Goal: Find specific page/section: Find specific page/section

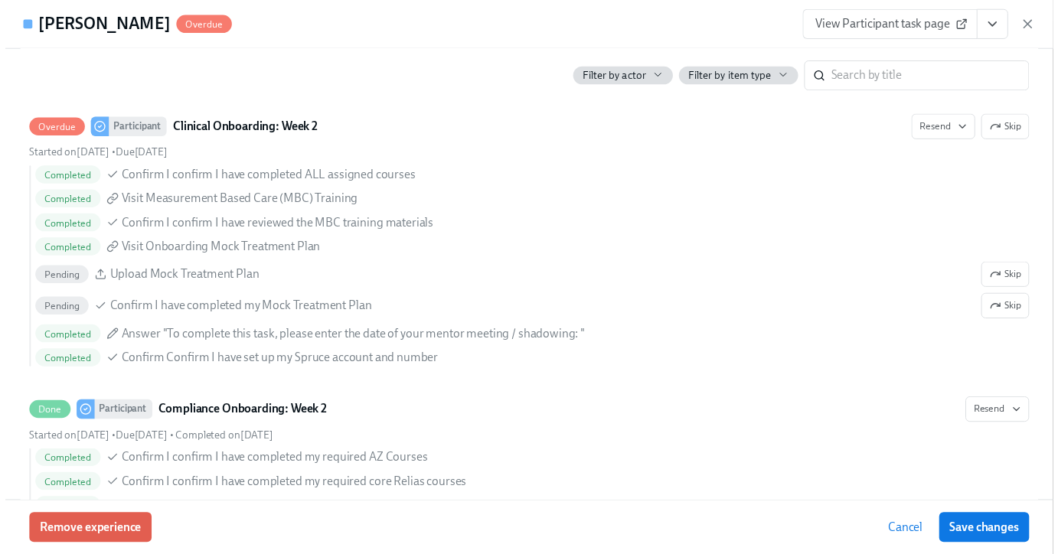
scroll to position [0, 10348]
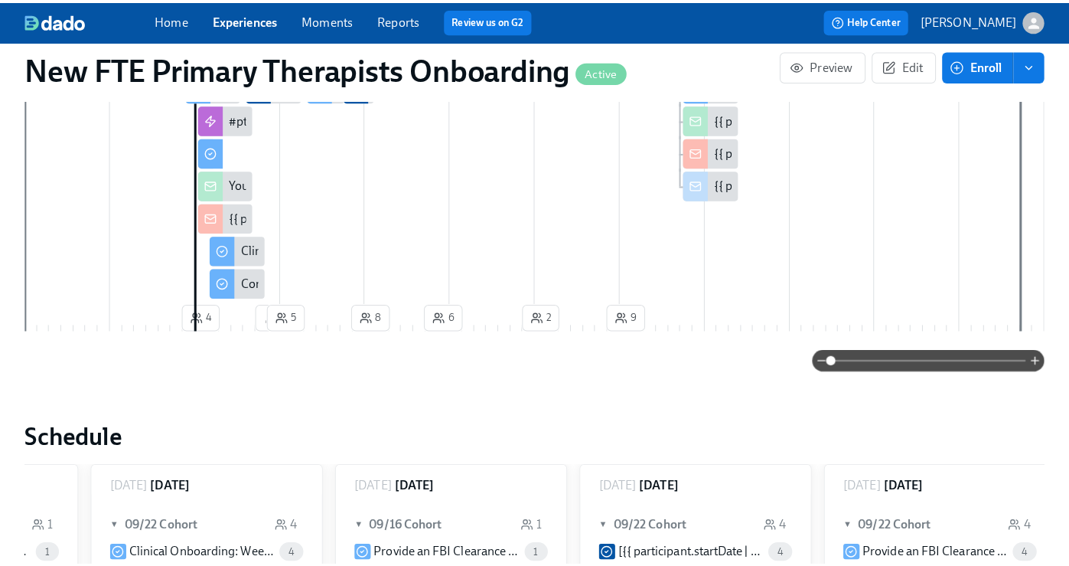
scroll to position [418, 0]
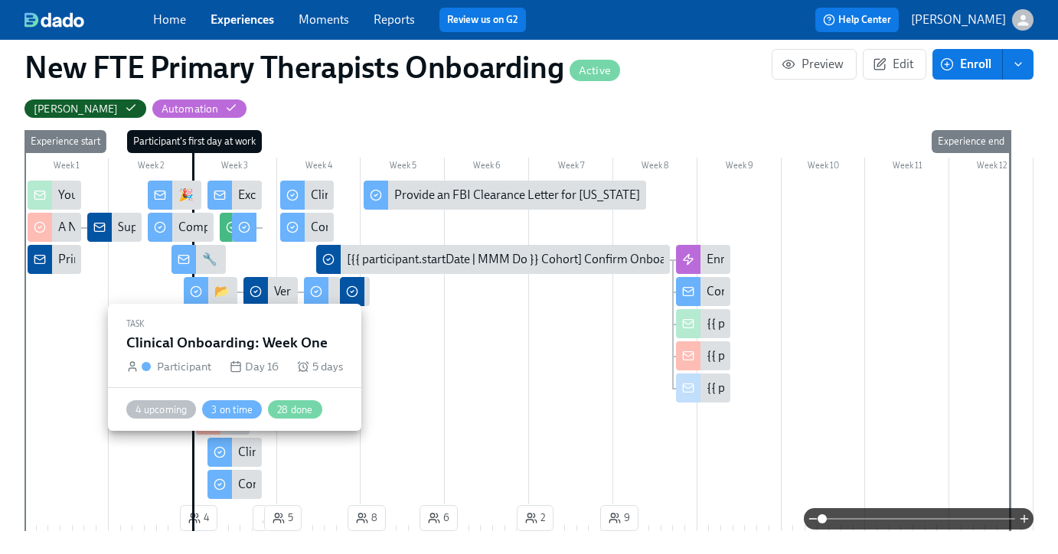
click at [239, 459] on div "Clinical Onboarding: Week One" at bounding box center [320, 452] width 164 height 17
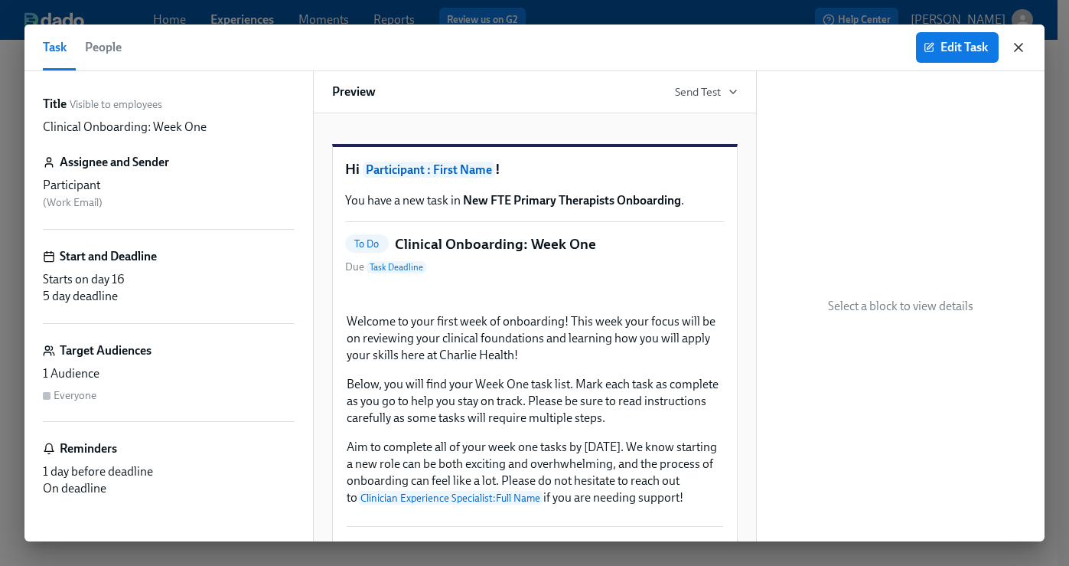
click at [1022, 44] on icon "button" at bounding box center [1019, 48] width 8 height 8
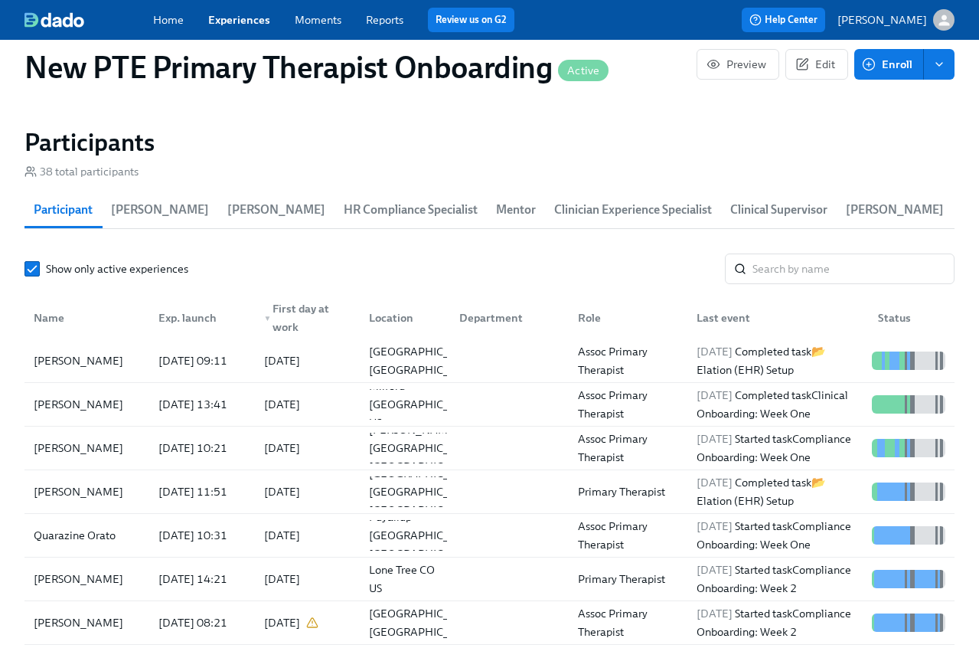
scroll to position [0, 9702]
click at [251, 19] on link "Experiences" at bounding box center [239, 20] width 62 height 14
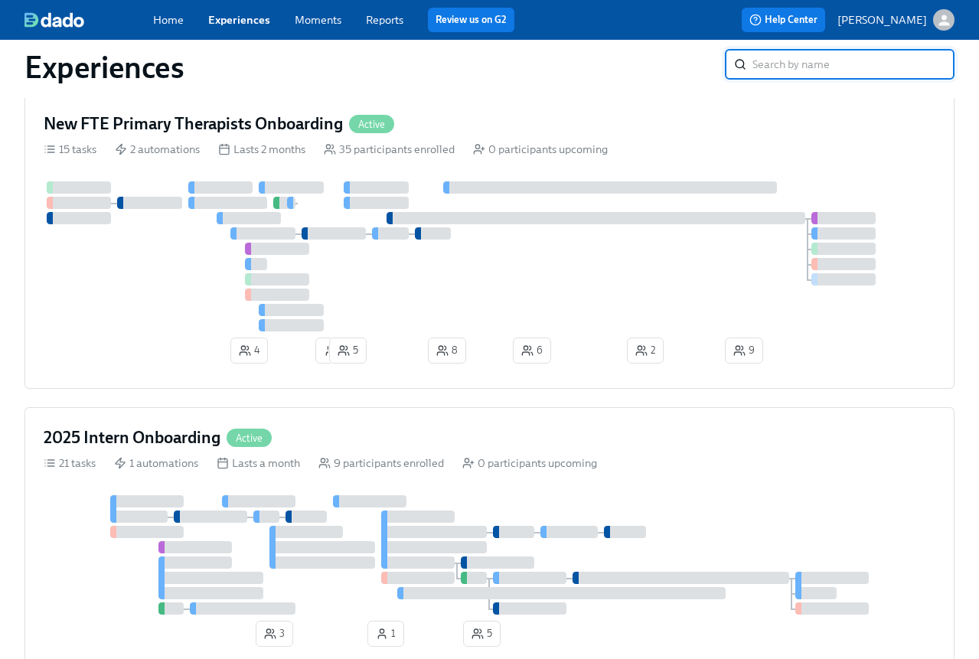
scroll to position [925, 0]
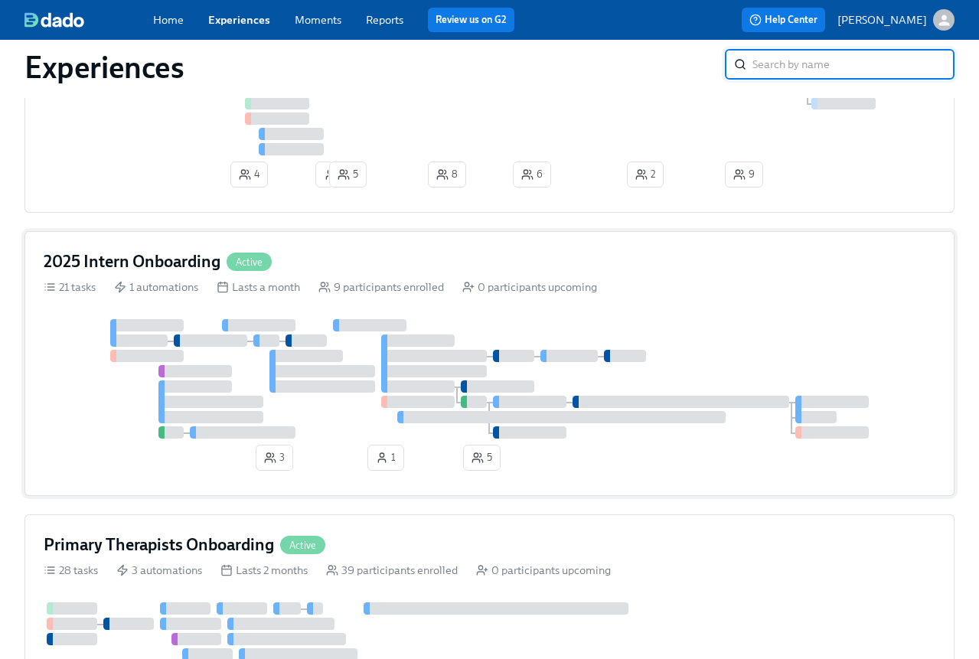
click at [343, 272] on div "2025 Intern Onboarding Active" at bounding box center [490, 261] width 892 height 23
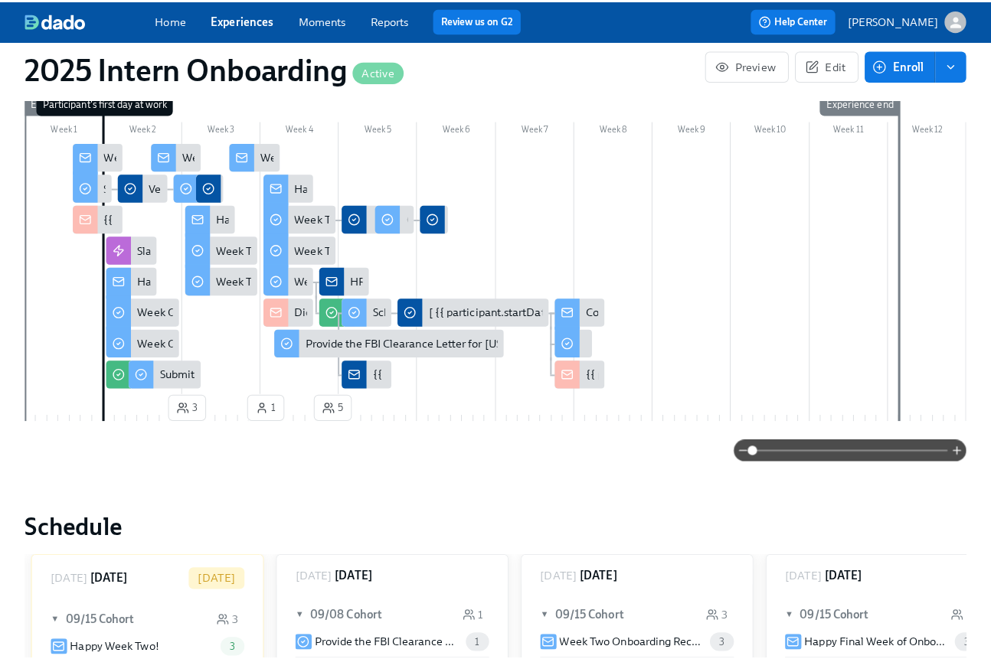
scroll to position [311, 0]
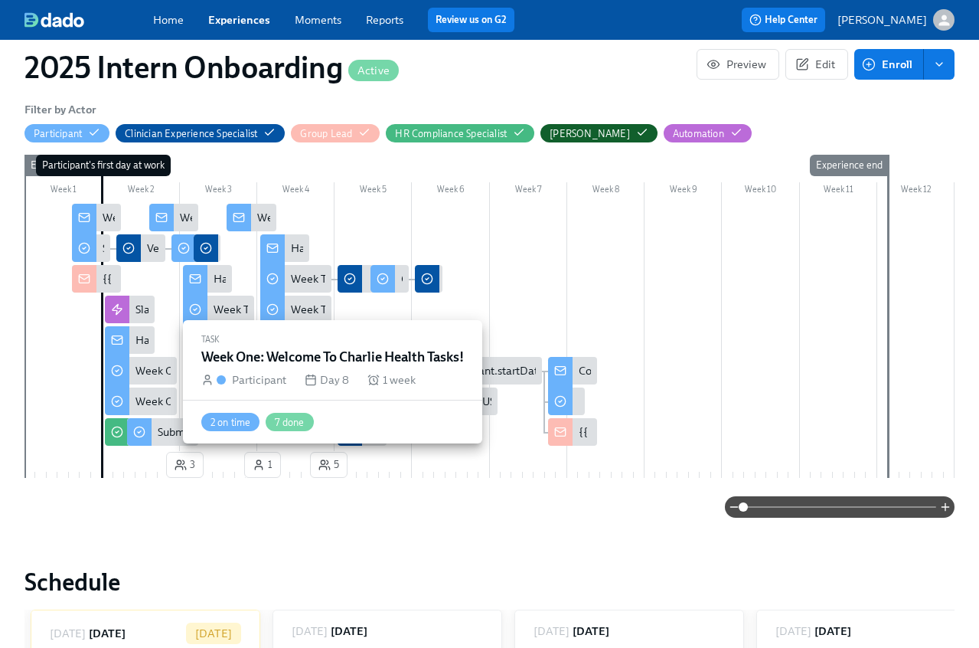
click at [133, 384] on div "Week One: Welcome To Charlie Health Tasks!" at bounding box center [140, 371] width 71 height 28
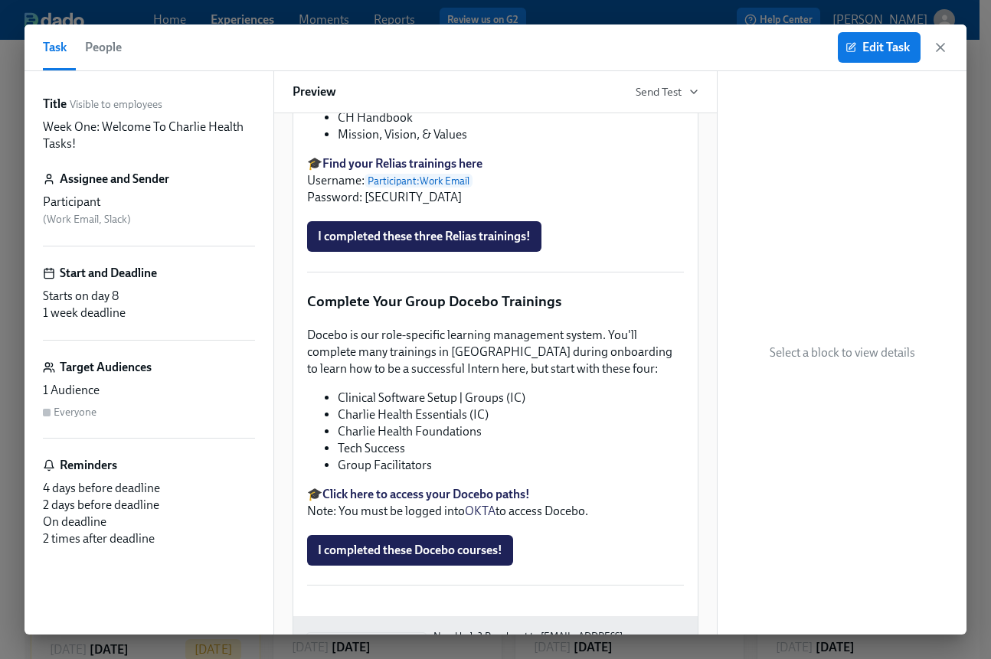
scroll to position [1817, 0]
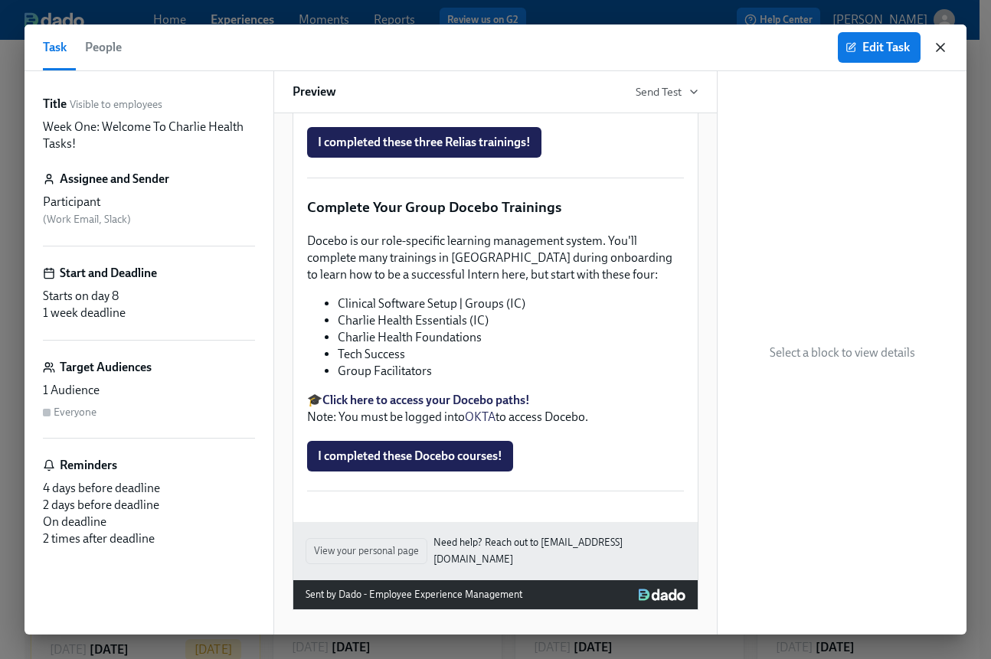
click at [942, 48] on icon "button" at bounding box center [940, 48] width 8 height 8
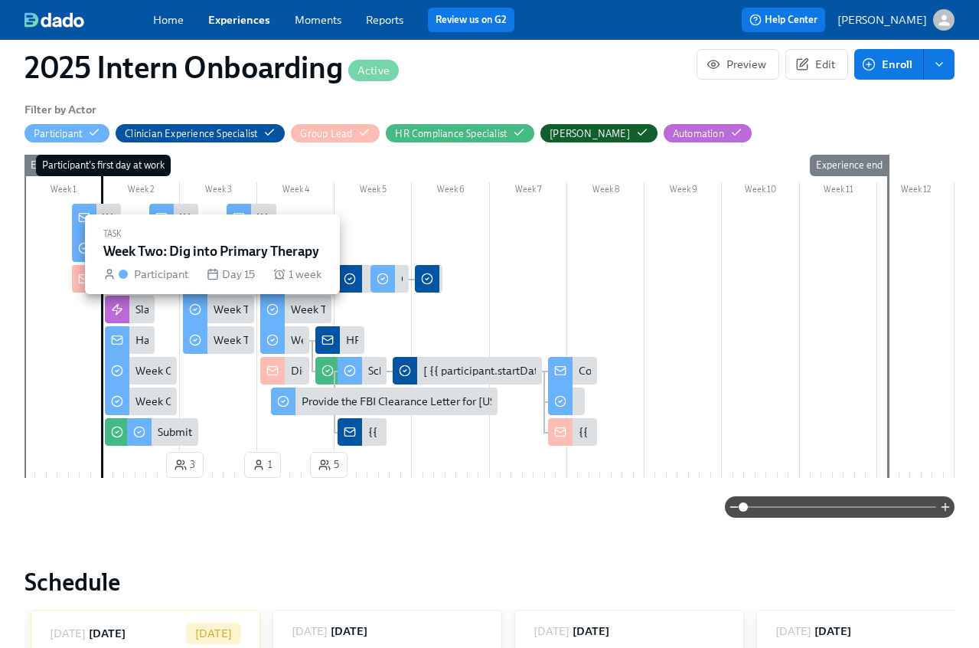
click at [223, 317] on div "Week Two: Dig into Primary Therapy" at bounding box center [303, 309] width 178 height 15
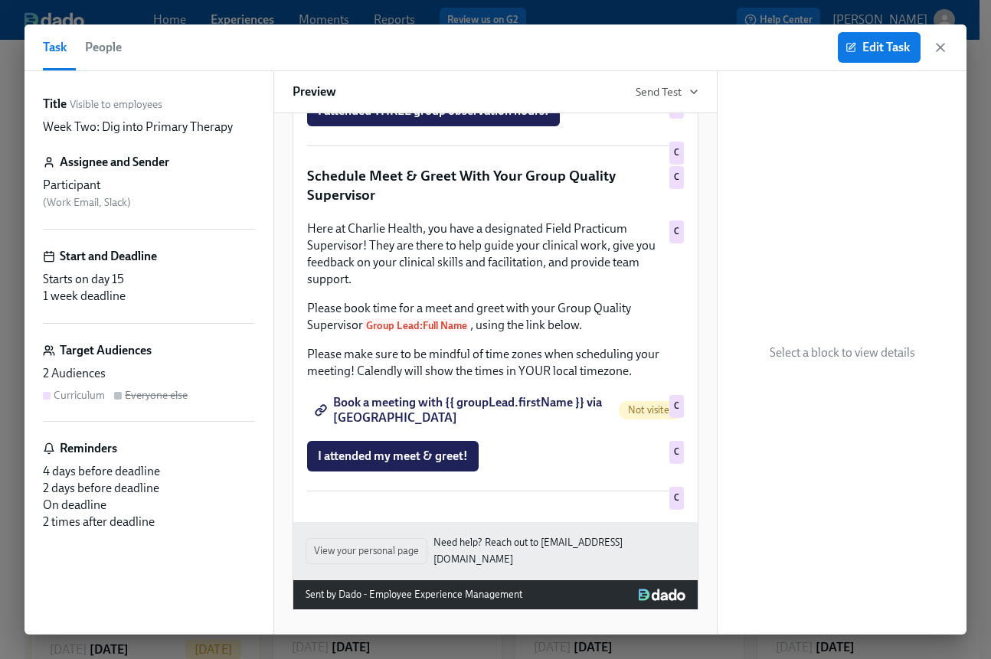
scroll to position [1687, 0]
